Goal: Information Seeking & Learning: Learn about a topic

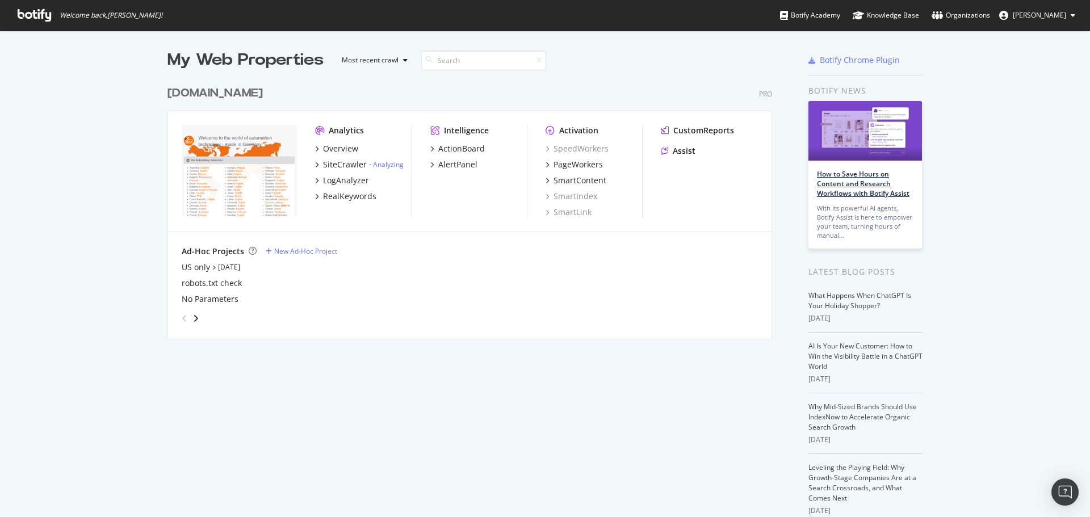
scroll to position [508, 1073]
click at [586, 162] on div "PageWorkers" at bounding box center [577, 164] width 49 height 11
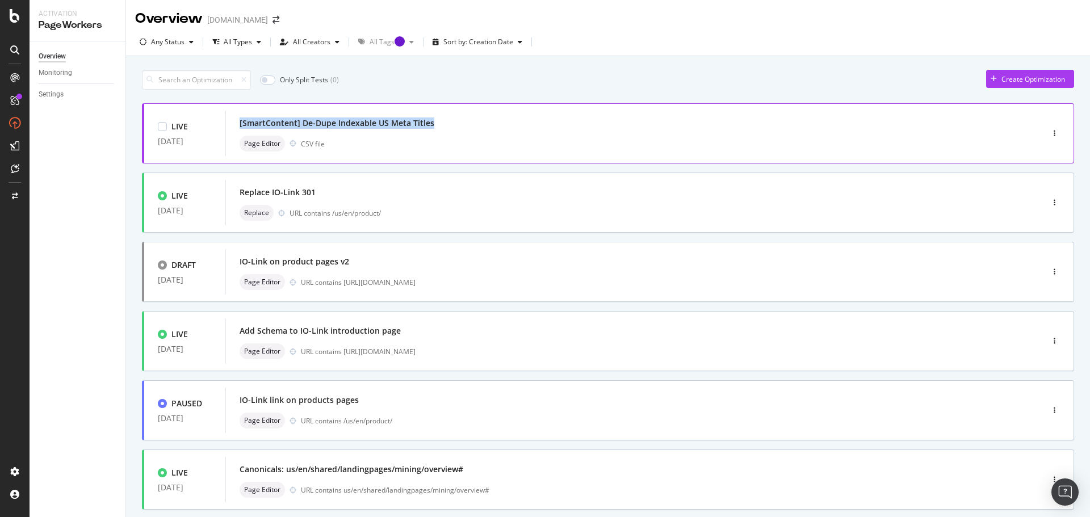
drag, startPoint x: 394, startPoint y: 116, endPoint x: 238, endPoint y: 116, distance: 156.1
click at [238, 116] on div "[SmartContent] De-Dupe Indexable US Meta Titles Page Editor CSV file" at bounding box center [616, 133] width 783 height 45
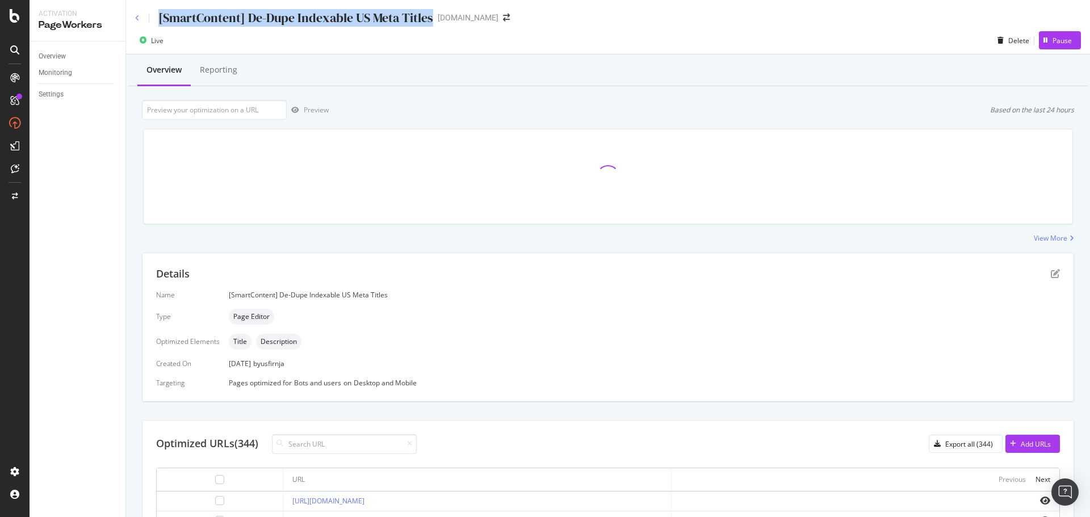
drag, startPoint x: 430, startPoint y: 17, endPoint x: 138, endPoint y: 16, distance: 291.7
click at [138, 16] on div "[SmartContent] De-Dupe Indexable US Meta Titles" at bounding box center [284, 18] width 298 height 18
copy div "[SmartContent] De-Dupe Indexable US Meta Titles"
click at [138, 20] on icon at bounding box center [137, 18] width 5 height 7
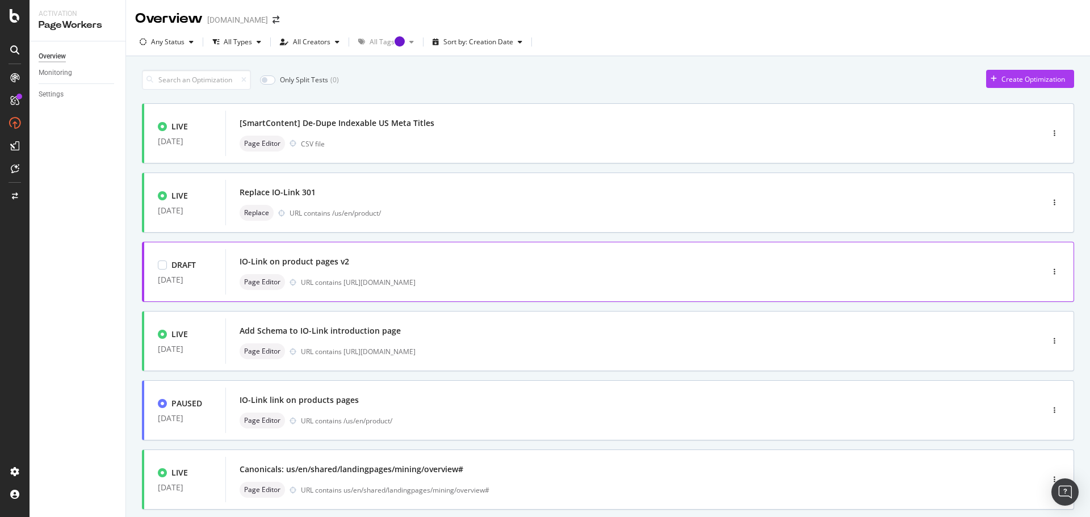
click at [423, 257] on div "IO-Link on product pages v2" at bounding box center [616, 262] width 755 height 16
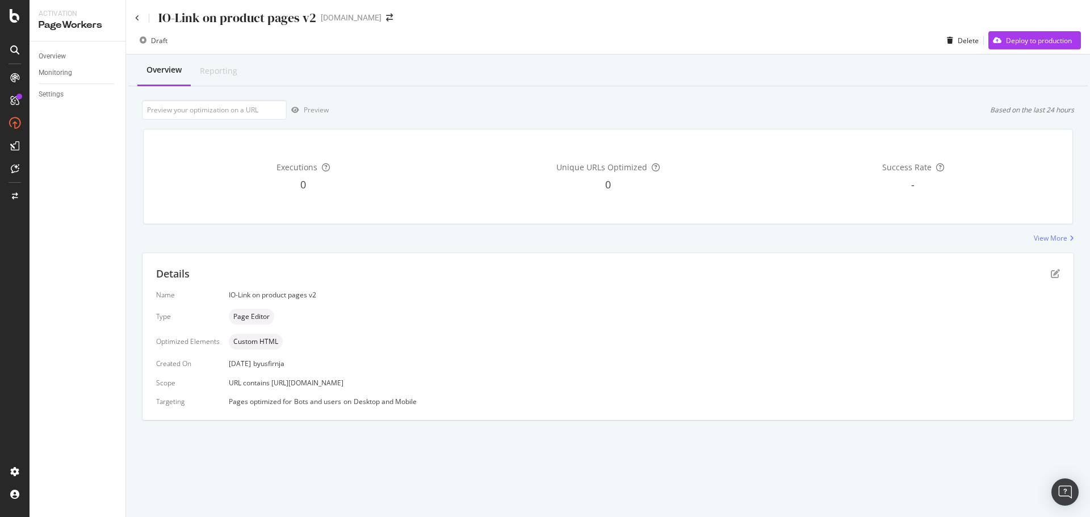
click at [137, 14] on div "IO-Link on product pages v2" at bounding box center [225, 18] width 181 height 18
click at [133, 15] on div "IO-Link on product pages v2 [DOMAIN_NAME]" at bounding box center [608, 13] width 964 height 27
click at [137, 18] on icon at bounding box center [137, 18] width 5 height 7
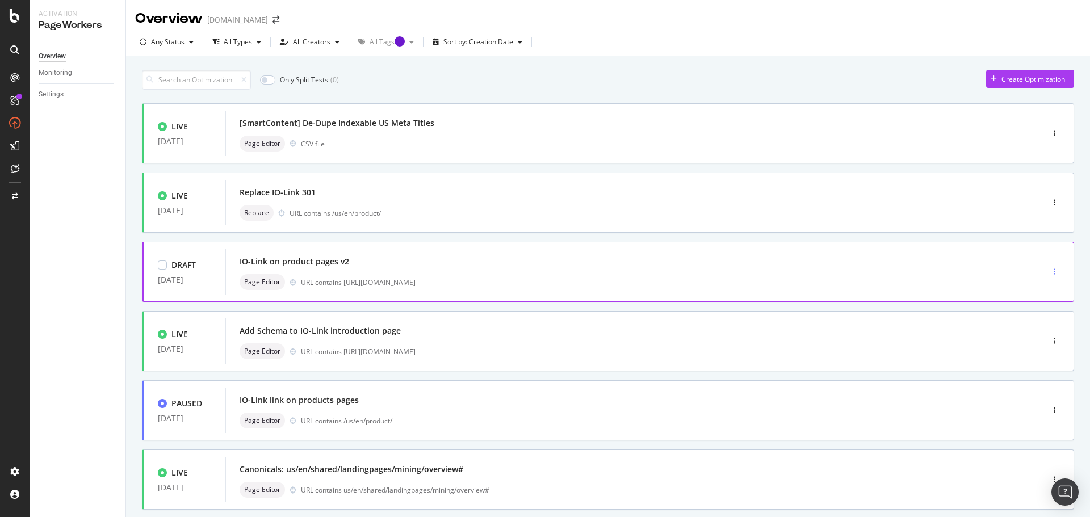
click at [1049, 271] on div "button" at bounding box center [1054, 271] width 11 height 7
click at [1025, 326] on div "Delete" at bounding box center [1033, 331] width 21 height 10
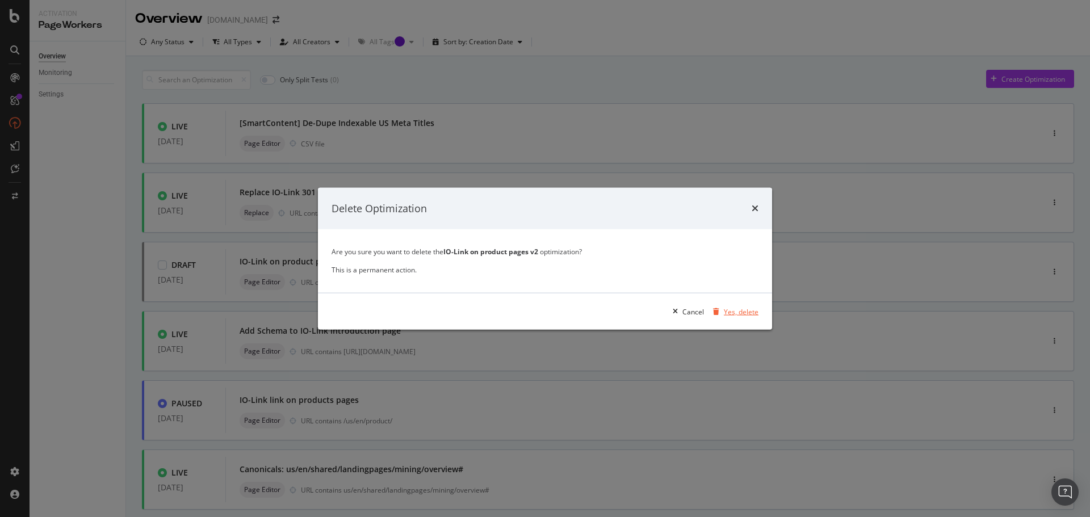
click at [739, 311] on div "Yes, delete" at bounding box center [741, 311] width 35 height 10
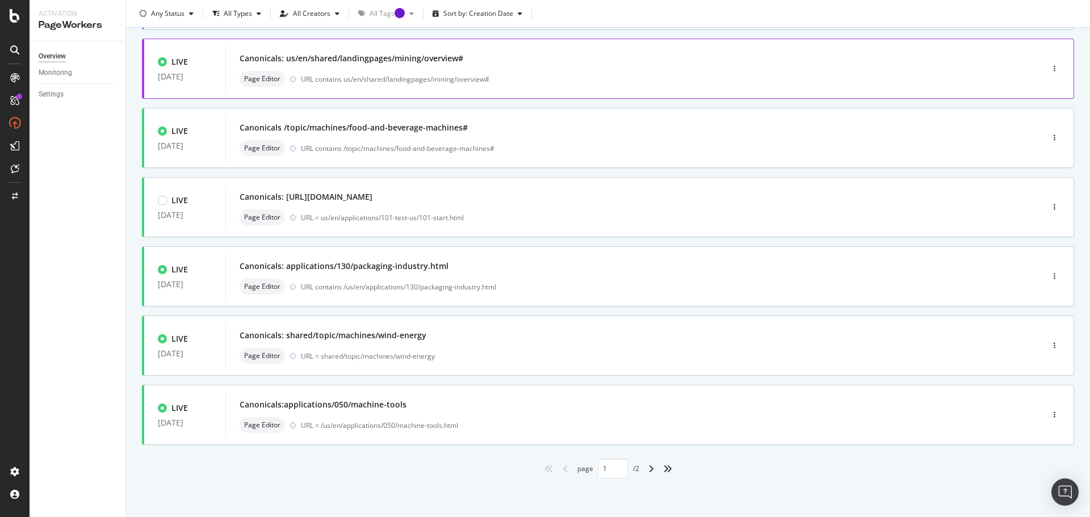
scroll to position [343, 0]
click at [648, 470] on icon "angle-right" at bounding box center [651, 467] width 6 height 9
type input "2"
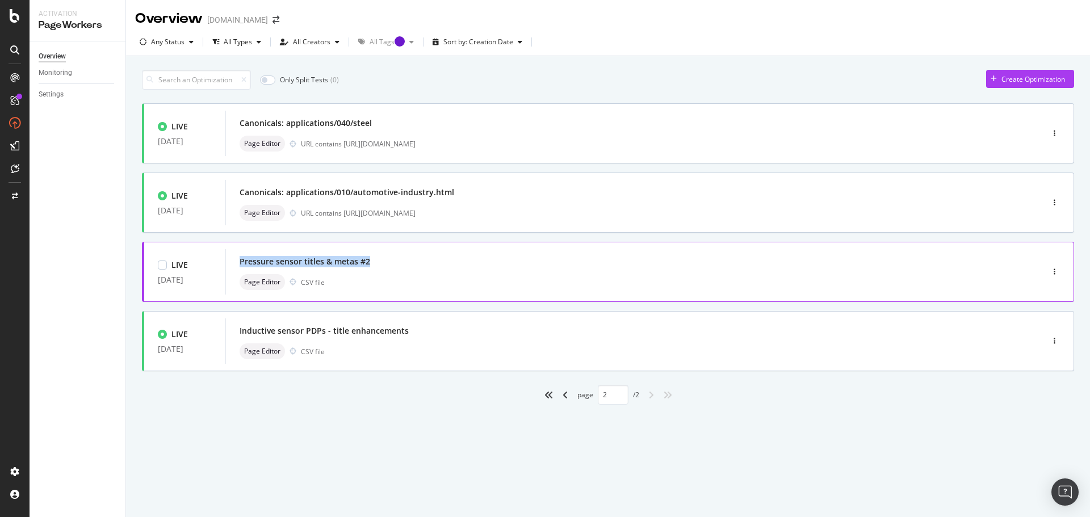
drag, startPoint x: 390, startPoint y: 262, endPoint x: 234, endPoint y: 263, distance: 156.1
click at [234, 263] on div "Pressure sensor titles & metas #2 Page Editor CSV file" at bounding box center [616, 271] width 783 height 45
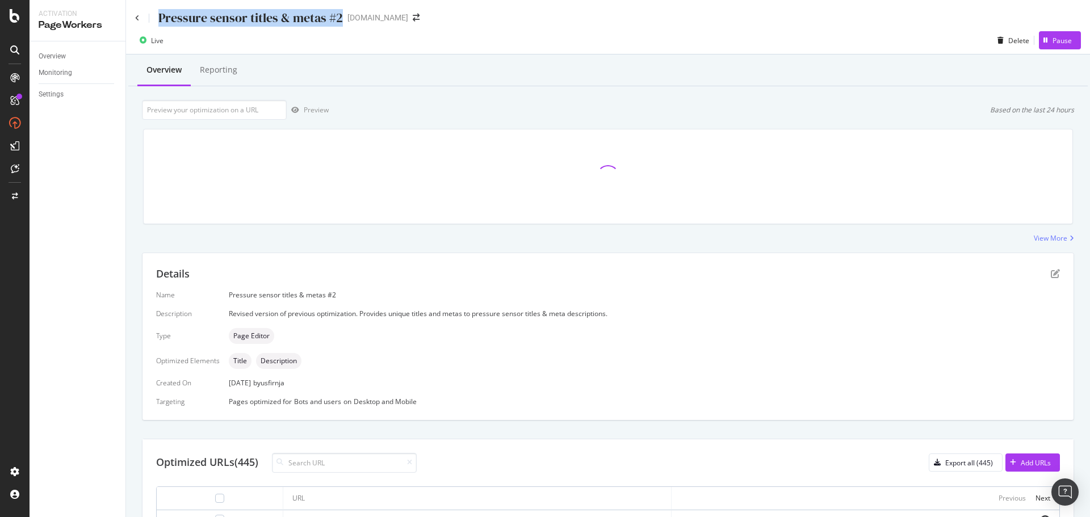
drag, startPoint x: 343, startPoint y: 18, endPoint x: 152, endPoint y: 19, distance: 191.3
click at [152, 19] on div "Pressure sensor titles & metas #2 [DOMAIN_NAME]" at bounding box center [283, 18] width 296 height 18
click at [139, 16] on icon at bounding box center [137, 18] width 5 height 7
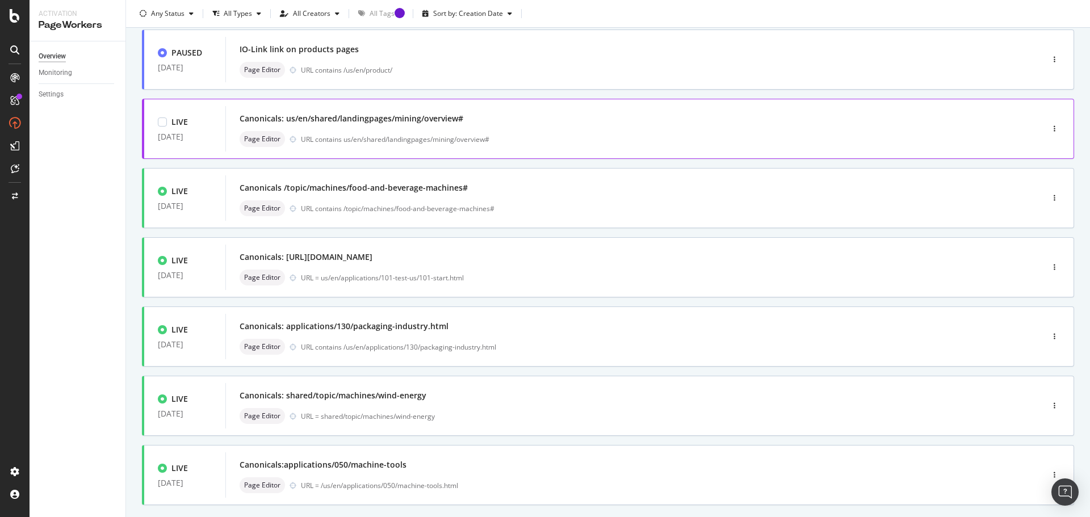
scroll to position [284, 0]
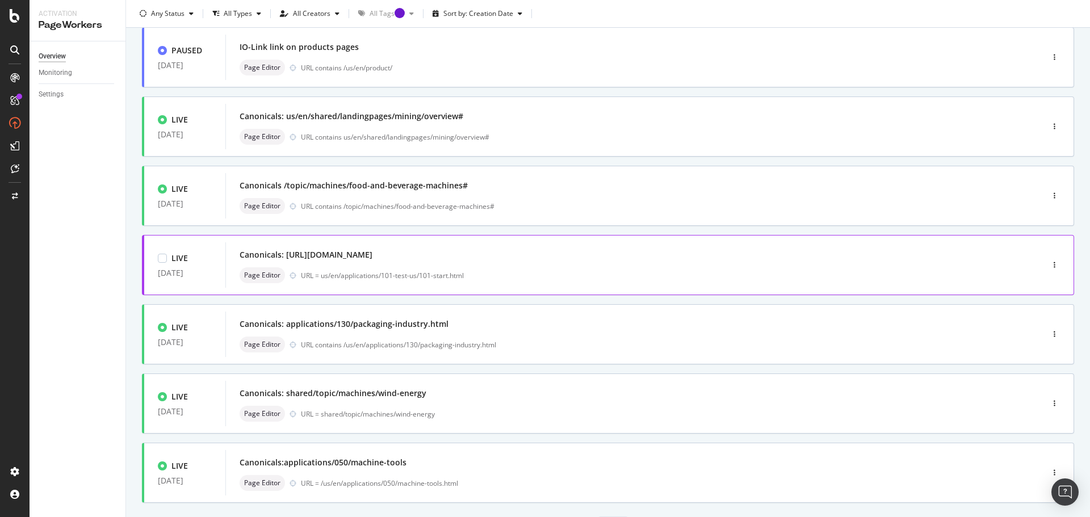
click at [515, 259] on div "Canonicals: [URL][DOMAIN_NAME]" at bounding box center [616, 255] width 755 height 16
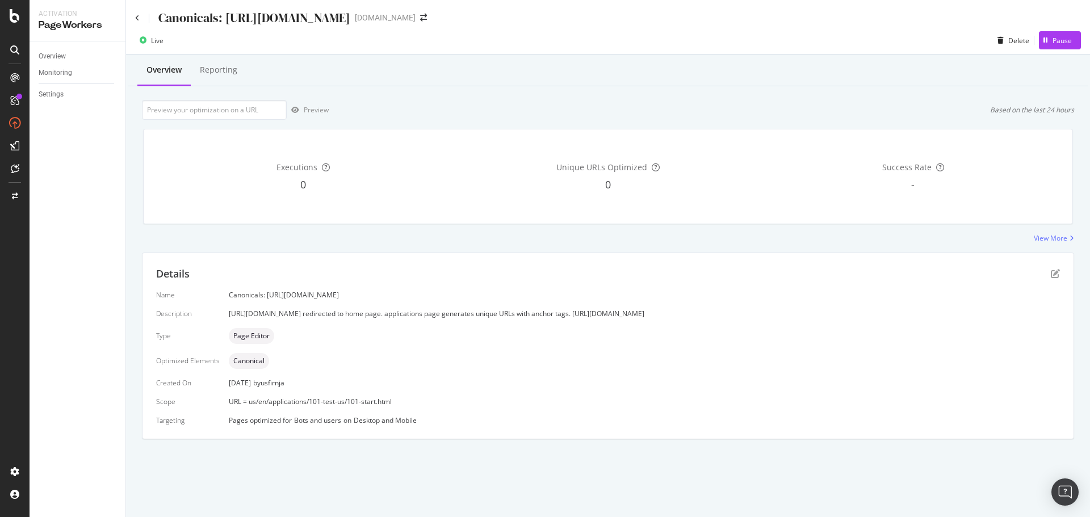
click at [134, 21] on div "Canonicals: [URL][DOMAIN_NAME] [DOMAIN_NAME]" at bounding box center [608, 13] width 964 height 27
click at [137, 17] on icon at bounding box center [137, 18] width 5 height 7
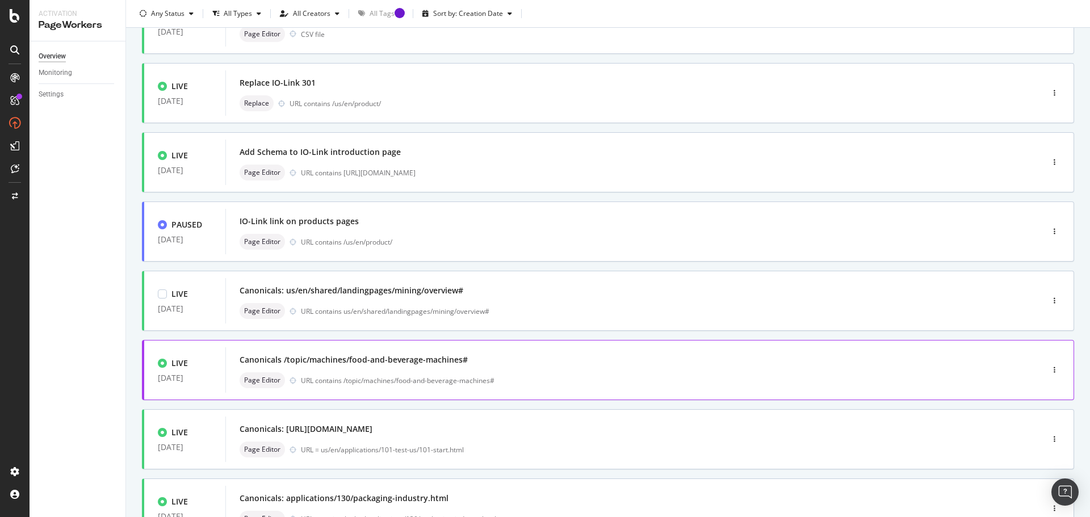
scroll to position [114, 0]
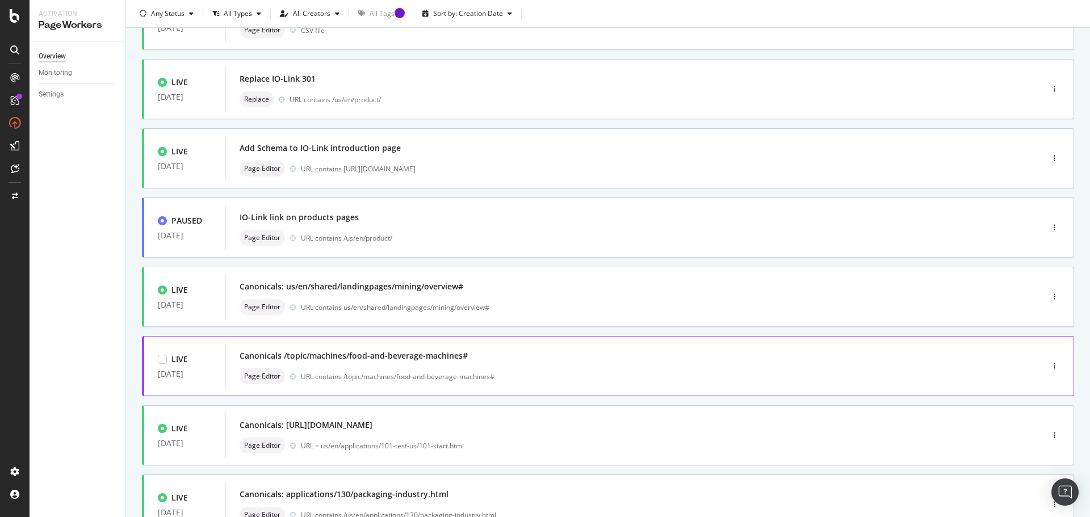
click at [506, 358] on div "Canonicals /topic/machines/food-and-beverage-machines#" at bounding box center [616, 356] width 755 height 16
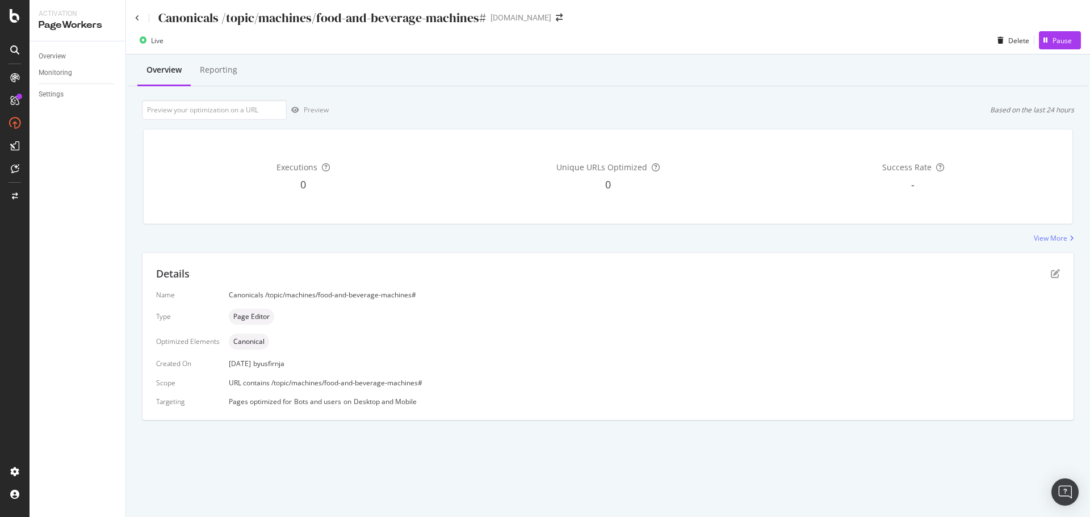
click at [142, 14] on div "Canonicals /topic/machines/food-and-beverage-machines#" at bounding box center [310, 18] width 351 height 18
click at [138, 19] on icon at bounding box center [137, 18] width 5 height 7
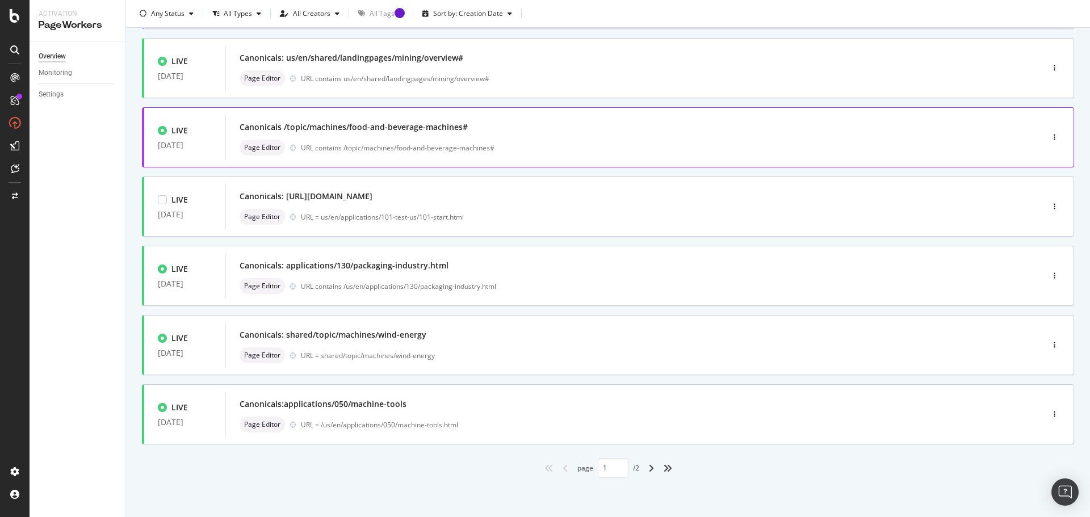
scroll to position [343, 0]
click at [649, 467] on icon "angle-right" at bounding box center [651, 467] width 6 height 9
type input "2"
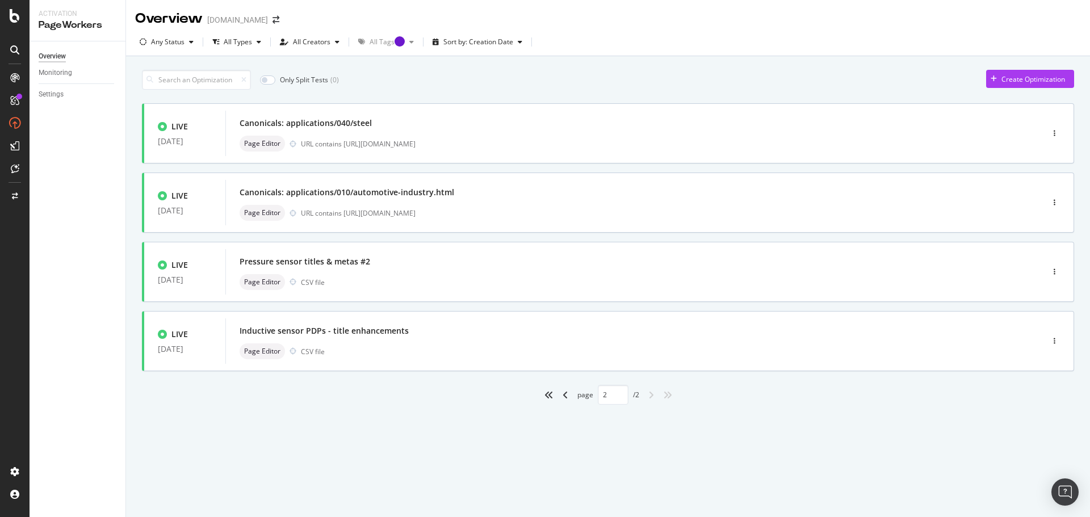
scroll to position [0, 0]
drag, startPoint x: 417, startPoint y: 330, endPoint x: 247, endPoint y: 332, distance: 169.7
click at [247, 332] on div "Inductive sensor PDPs - title enhancements" at bounding box center [616, 331] width 755 height 16
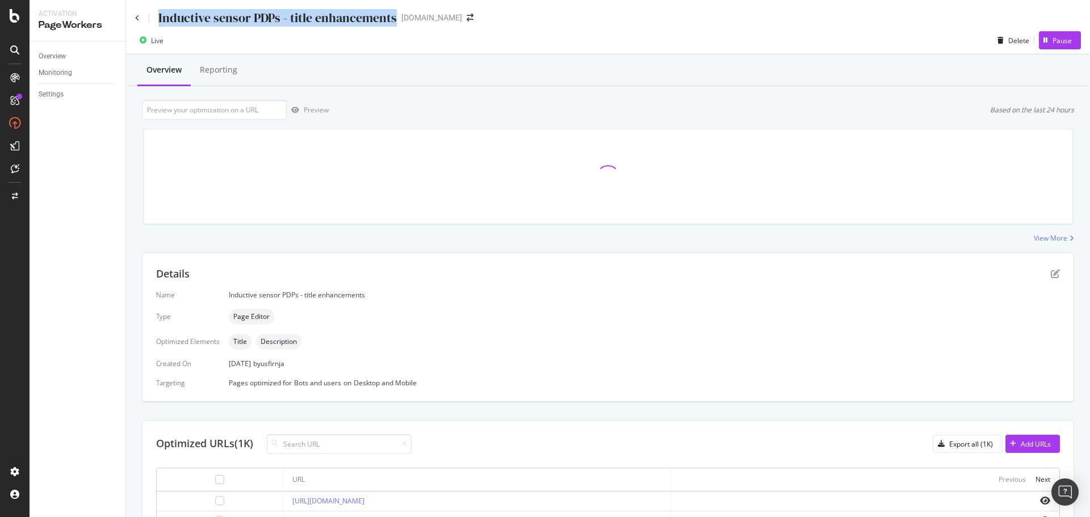
drag, startPoint x: 393, startPoint y: 19, endPoint x: 144, endPoint y: 18, distance: 249.7
click at [144, 18] on div "Inductive sensor PDPs - title enhancements" at bounding box center [266, 18] width 262 height 18
copy div "Inductive sensor PDPs - title enhancements"
click at [137, 18] on icon at bounding box center [137, 18] width 5 height 7
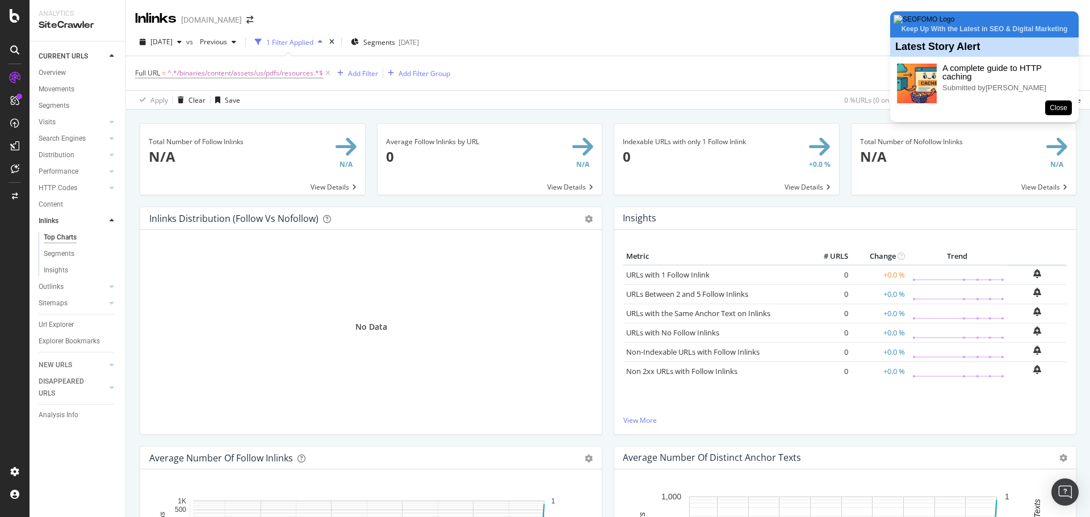
click at [1060, 115] on button "Close" at bounding box center [1058, 107] width 27 height 15
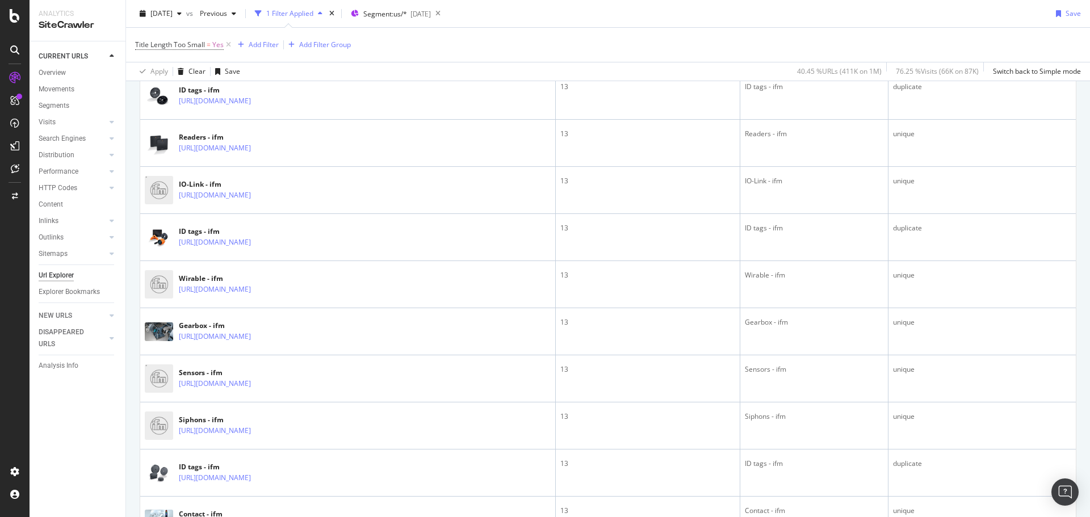
scroll to position [1305, 0]
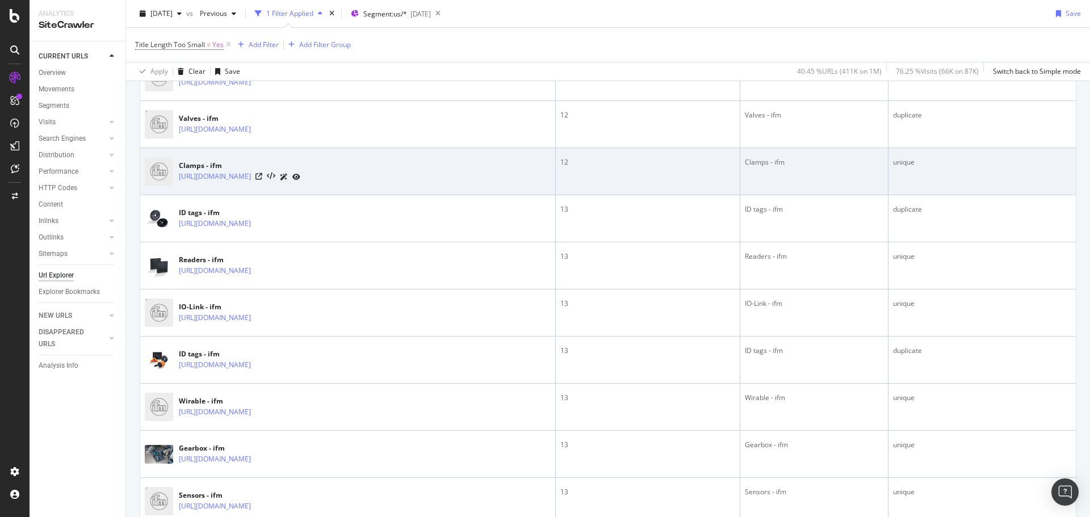
drag, startPoint x: 246, startPoint y: 221, endPoint x: 419, endPoint y: 184, distance: 177.5
click at [419, 184] on div "Clamps - ifm https://www.ifm.com/us/en/category/400_010_060" at bounding box center [348, 171] width 406 height 28
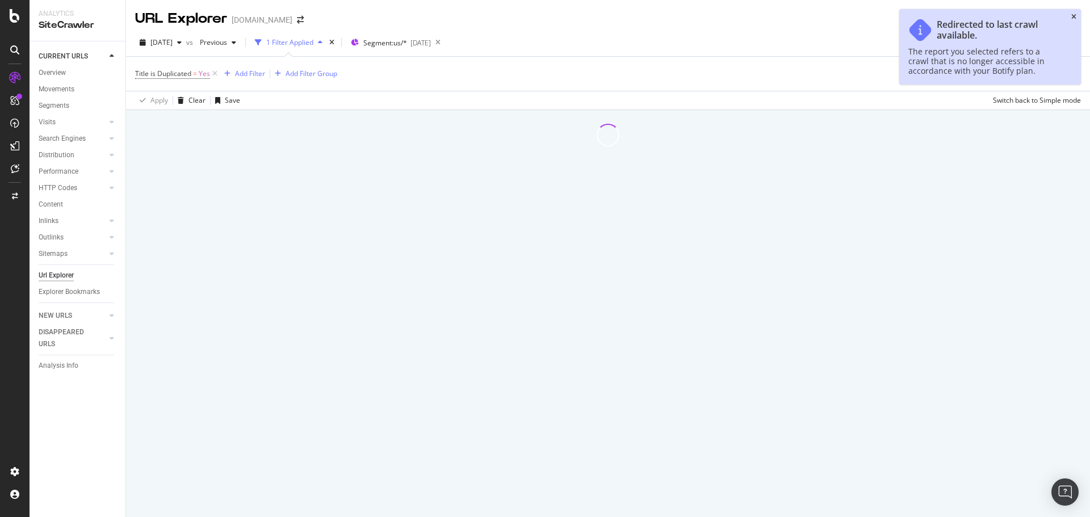
click at [1074, 18] on icon "close toast" at bounding box center [1073, 17] width 5 height 7
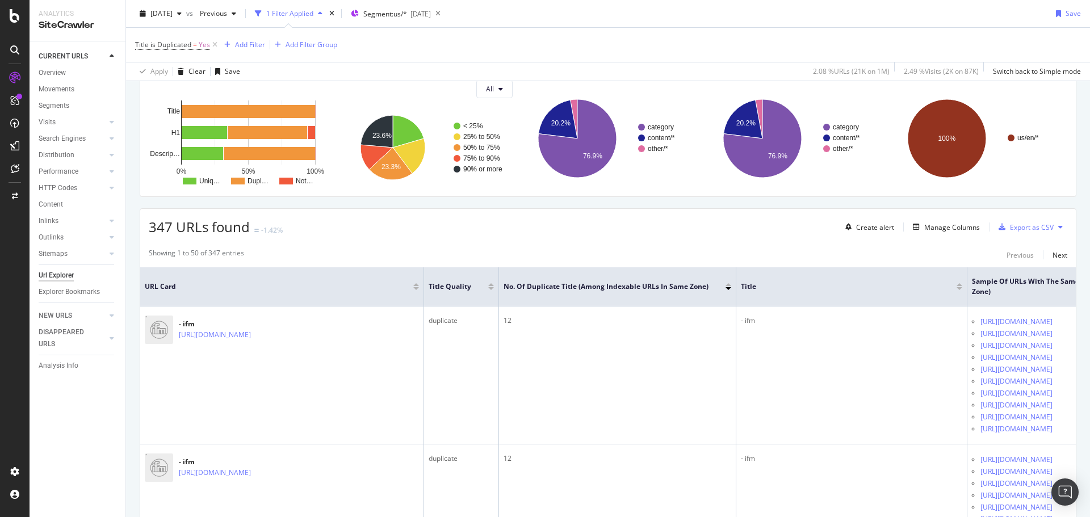
scroll to position [57, 0]
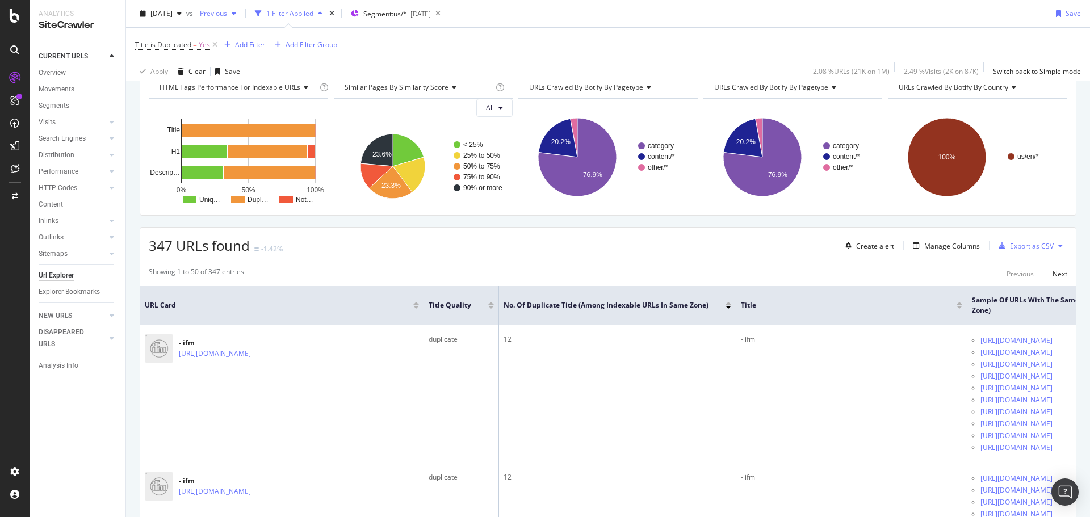
click at [227, 15] on span "Previous" at bounding box center [211, 14] width 32 height 10
click at [390, 43] on div "Title is Duplicated = Yes Add Filter Add Filter Group" at bounding box center [607, 45] width 945 height 34
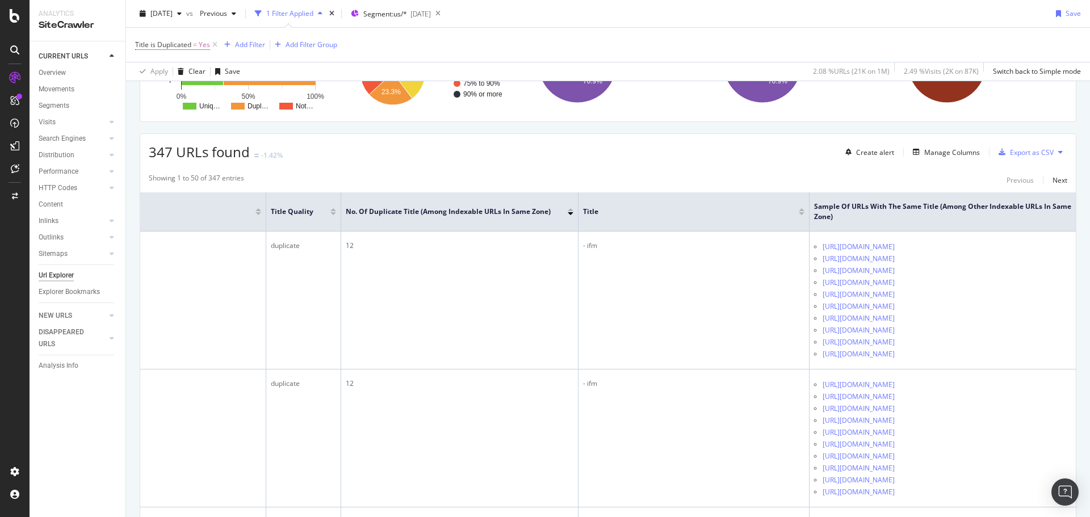
scroll to position [562, 0]
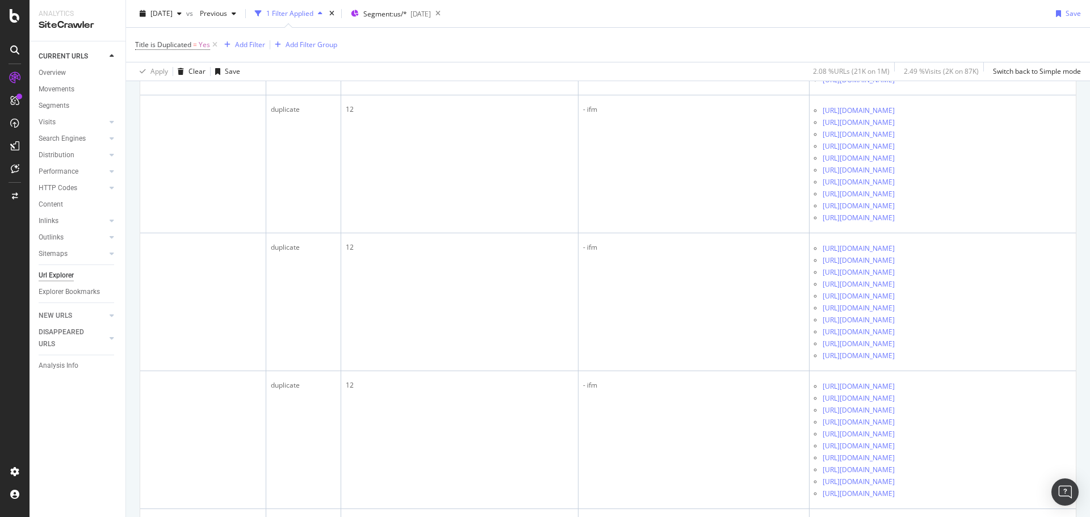
click at [953, 52] on div "Title is Duplicated = Yes Add Filter Add Filter Group" at bounding box center [607, 45] width 945 height 34
